Goal: Transaction & Acquisition: Purchase product/service

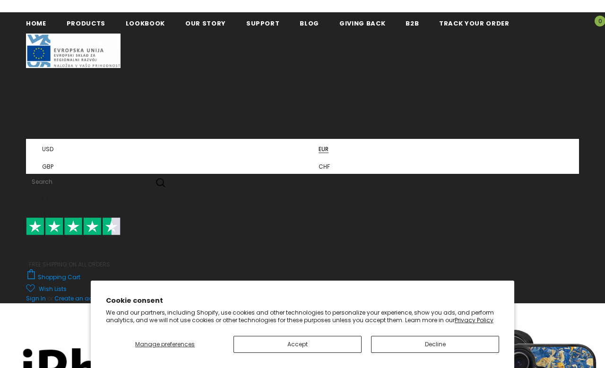
scroll to position [4, 0]
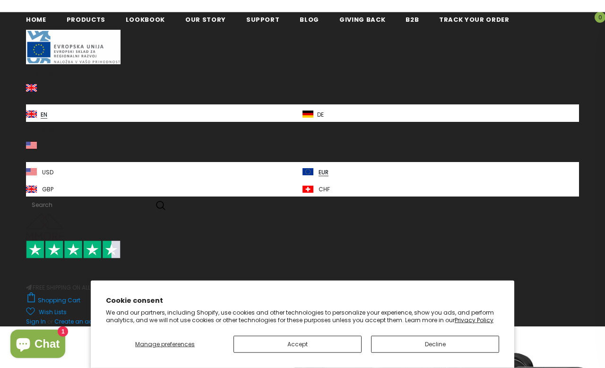
click at [301, 113] on link "en" at bounding box center [164, 112] width 276 height 17
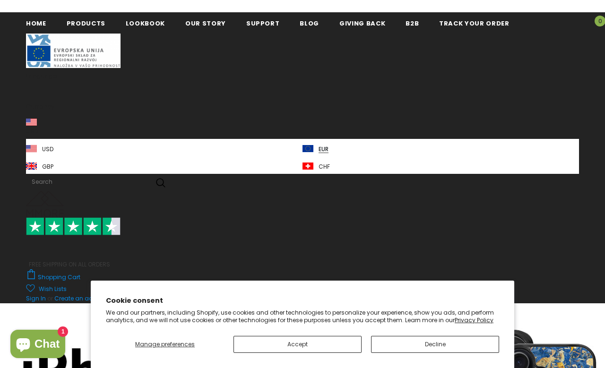
scroll to position [4, 0]
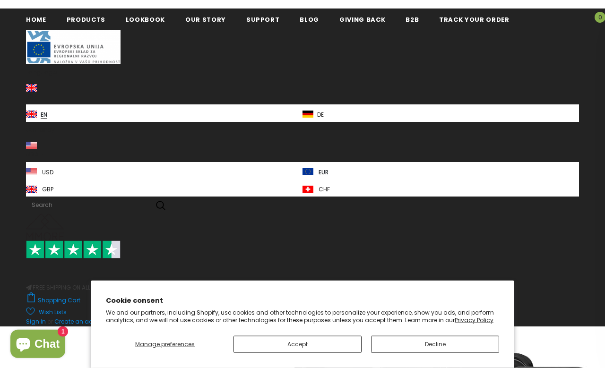
click at [402, 345] on button "Decline" at bounding box center [435, 344] width 128 height 17
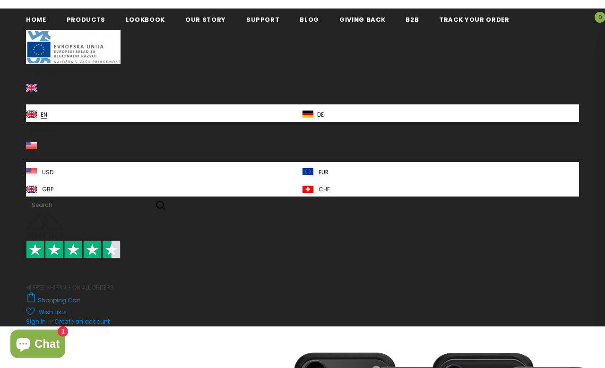
click at [310, 118] on img at bounding box center [307, 115] width 11 height 8
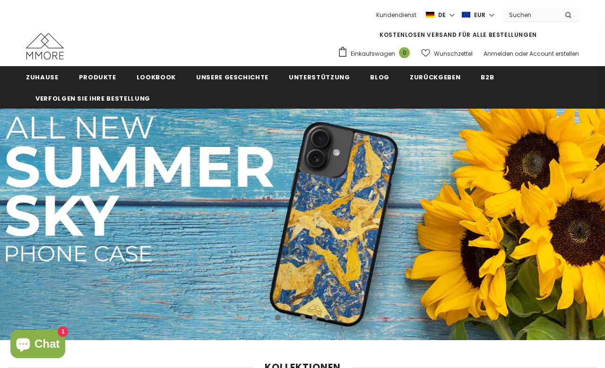
click at [73, 219] on icon "button" at bounding box center [77, 220] width 12 height 12
click at [80, 220] on icon "button" at bounding box center [77, 220] width 12 height 12
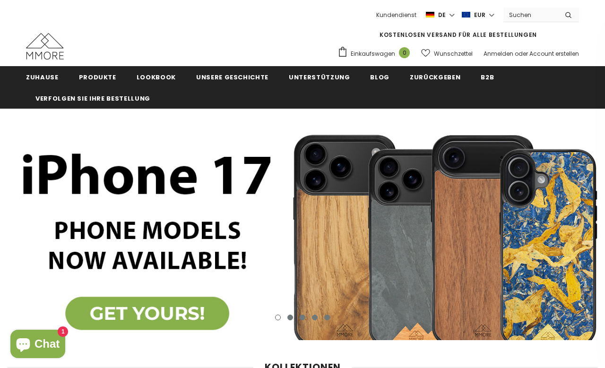
scroll to position [10, 0]
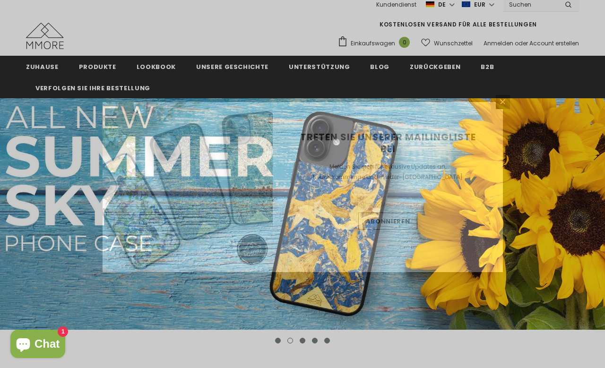
click at [527, 229] on div "Treten Sie unserer Mailingliste bei Melden Sie sich für exklusive Updates an, N…" at bounding box center [302, 184] width 605 height 368
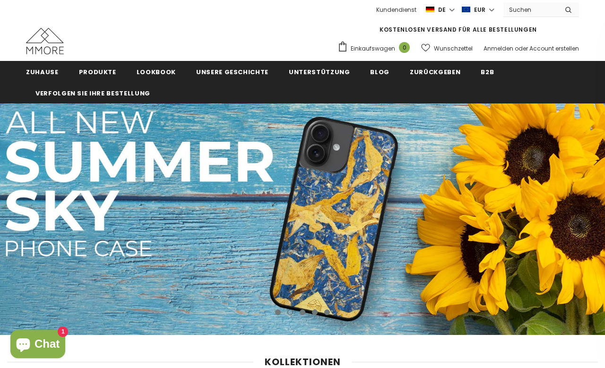
scroll to position [5, 0]
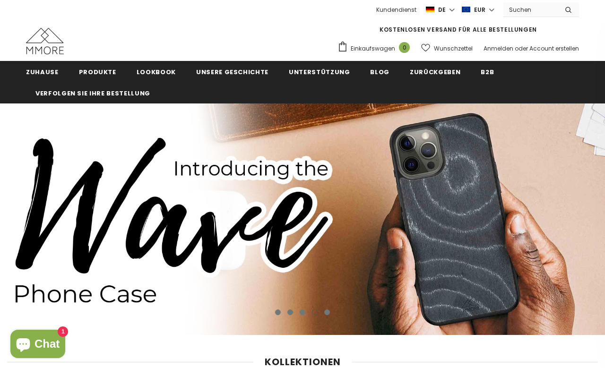
click at [373, 216] on img at bounding box center [302, 218] width 605 height 231
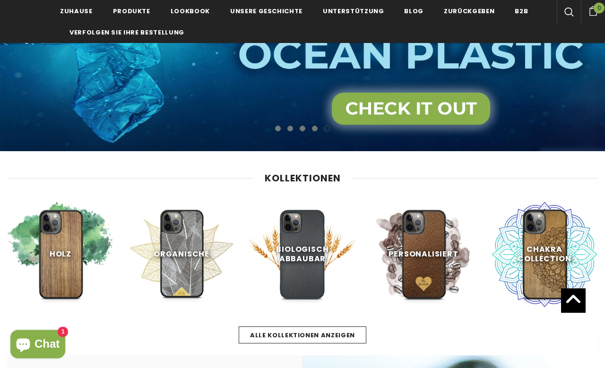
scroll to position [191, 0]
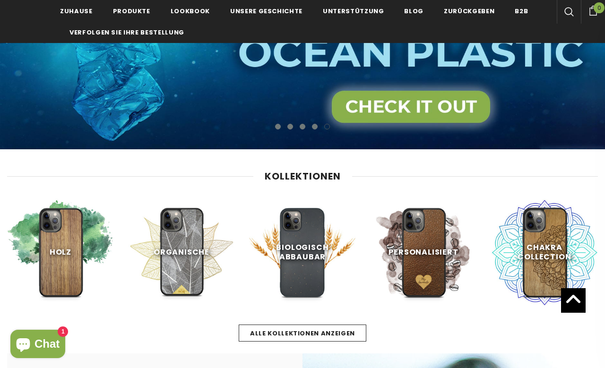
click at [157, 230] on link at bounding box center [181, 252] width 107 height 107
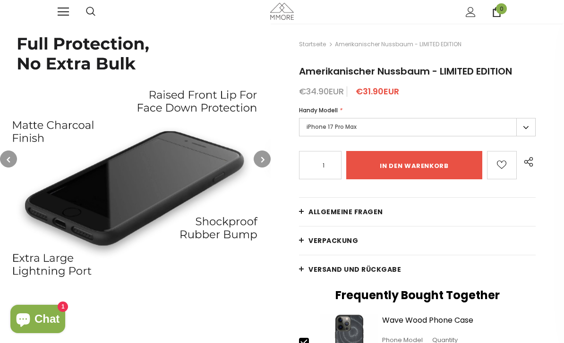
click at [323, 127] on label "iPhone 17 Pro Max" at bounding box center [417, 127] width 237 height 18
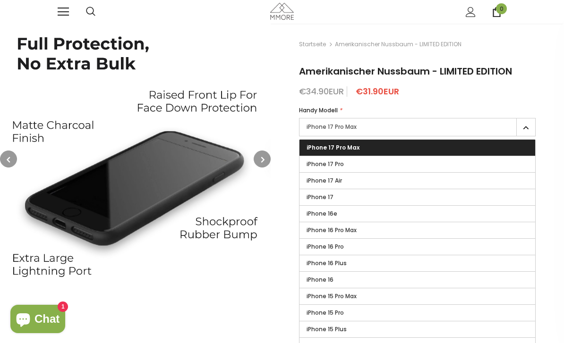
click at [321, 167] on span "iPhone 17 Pro" at bounding box center [325, 164] width 37 height 8
click at [0, 0] on input "iPhone 17 Pro" at bounding box center [0, 0] width 0 height 0
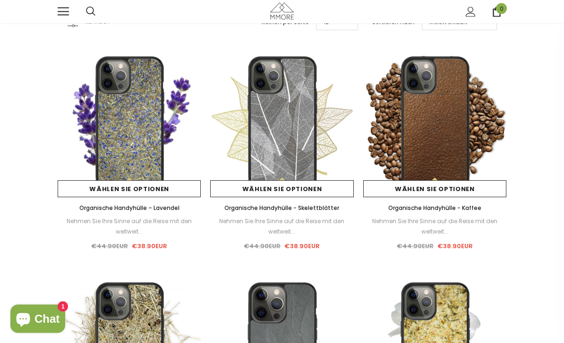
scroll to position [83, 0]
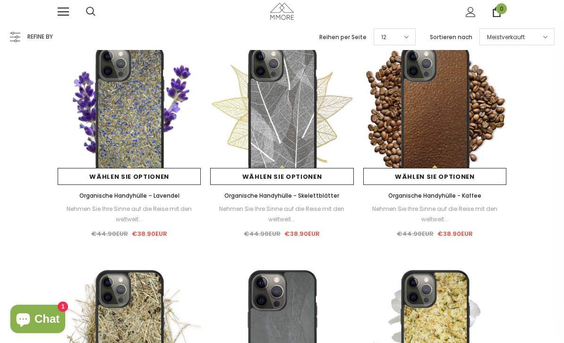
click at [271, 174] on link "Wählen Sie Optionen" at bounding box center [281, 176] width 143 height 17
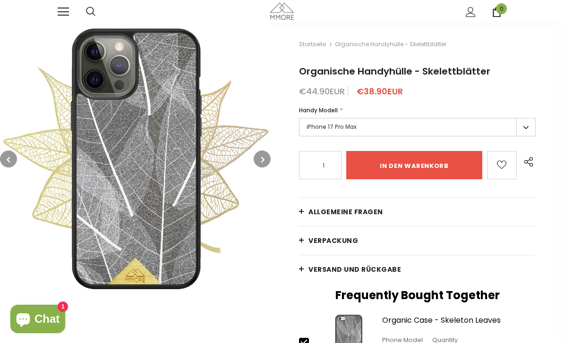
click at [140, 167] on img at bounding box center [135, 159] width 271 height 271
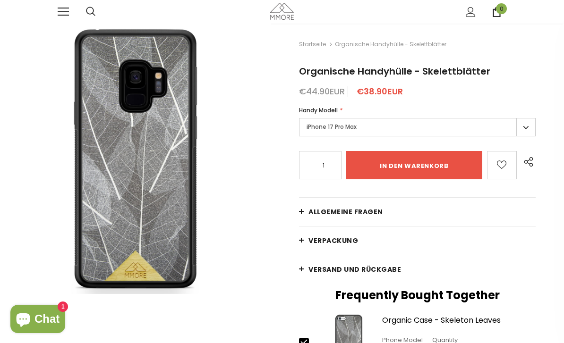
click at [534, 171] on div "in den warenkorb" at bounding box center [440, 165] width 189 height 28
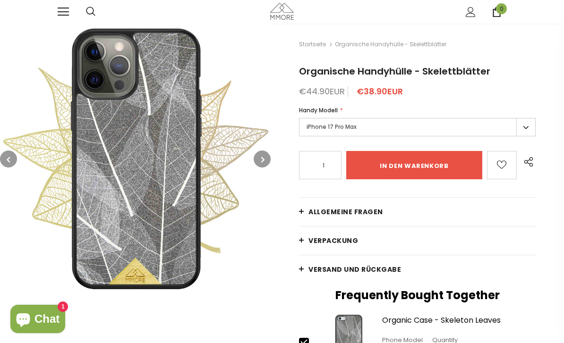
click at [128, 187] on img at bounding box center [135, 159] width 271 height 271
